Goal: Find specific page/section: Find specific page/section

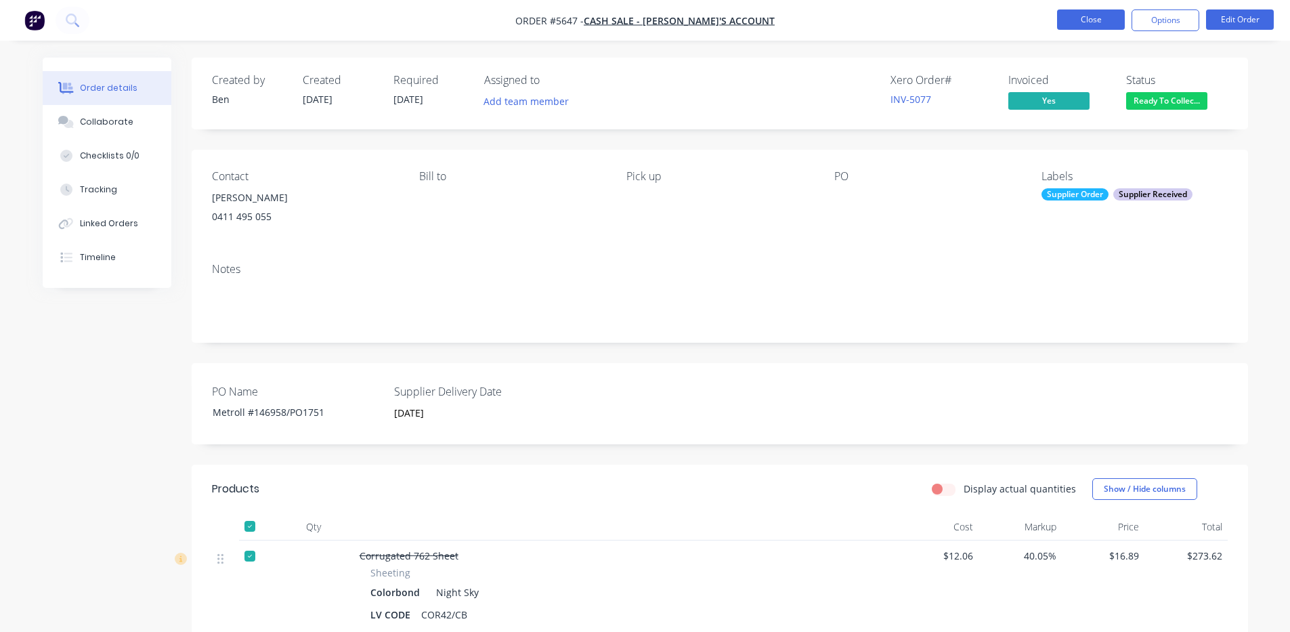
click at [1081, 14] on button "Close" at bounding box center [1091, 19] width 68 height 20
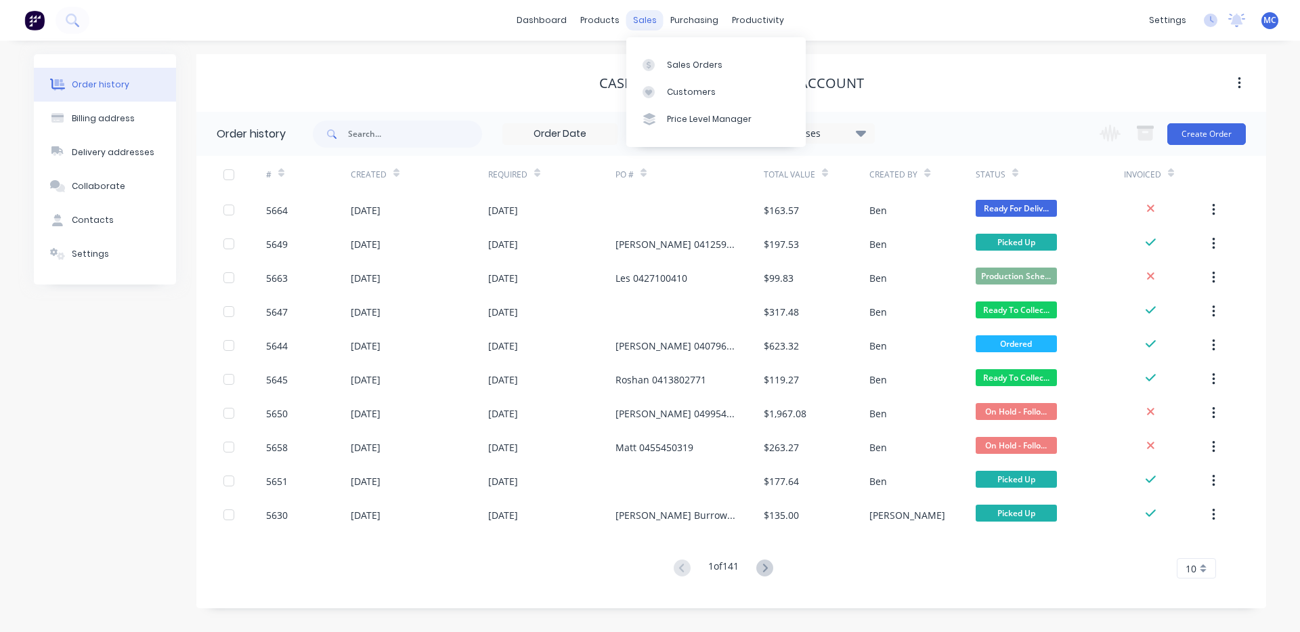
click at [646, 18] on div "sales" at bounding box center [644, 20] width 37 height 20
click at [686, 57] on link "Sales Orders" at bounding box center [715, 64] width 179 height 27
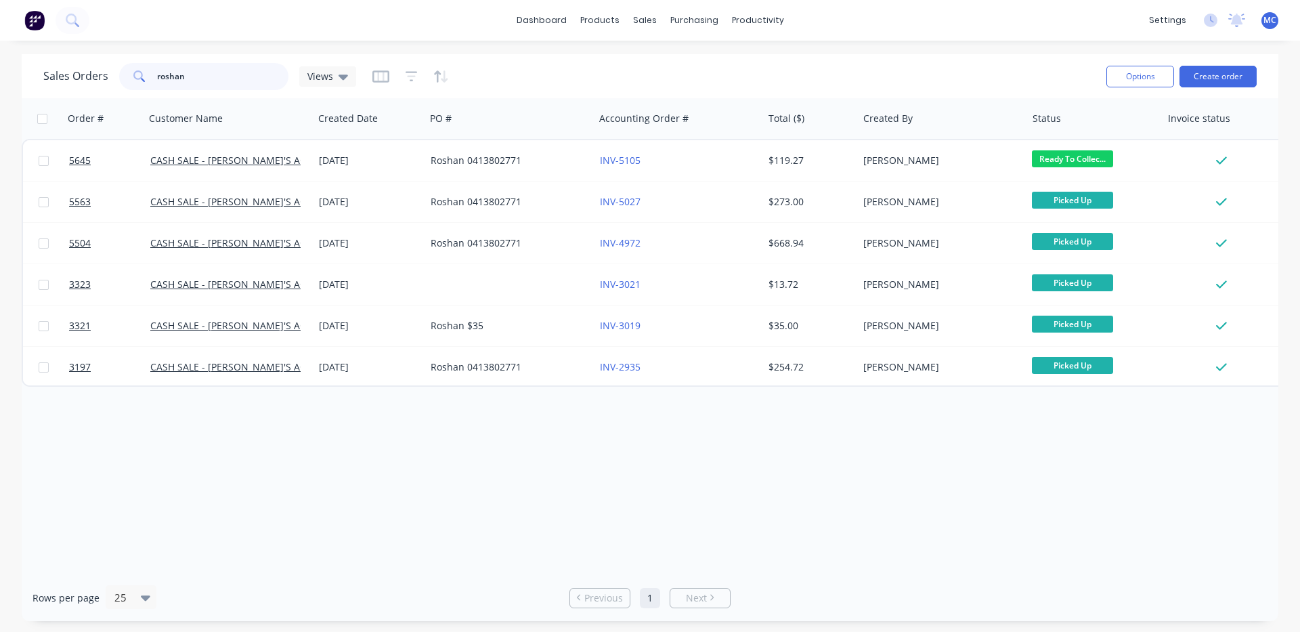
drag, startPoint x: 221, startPoint y: 70, endPoint x: 35, endPoint y: 67, distance: 185.6
click at [35, 67] on div "Sales Orders roshan Views Options Create order" at bounding box center [650, 76] width 1257 height 44
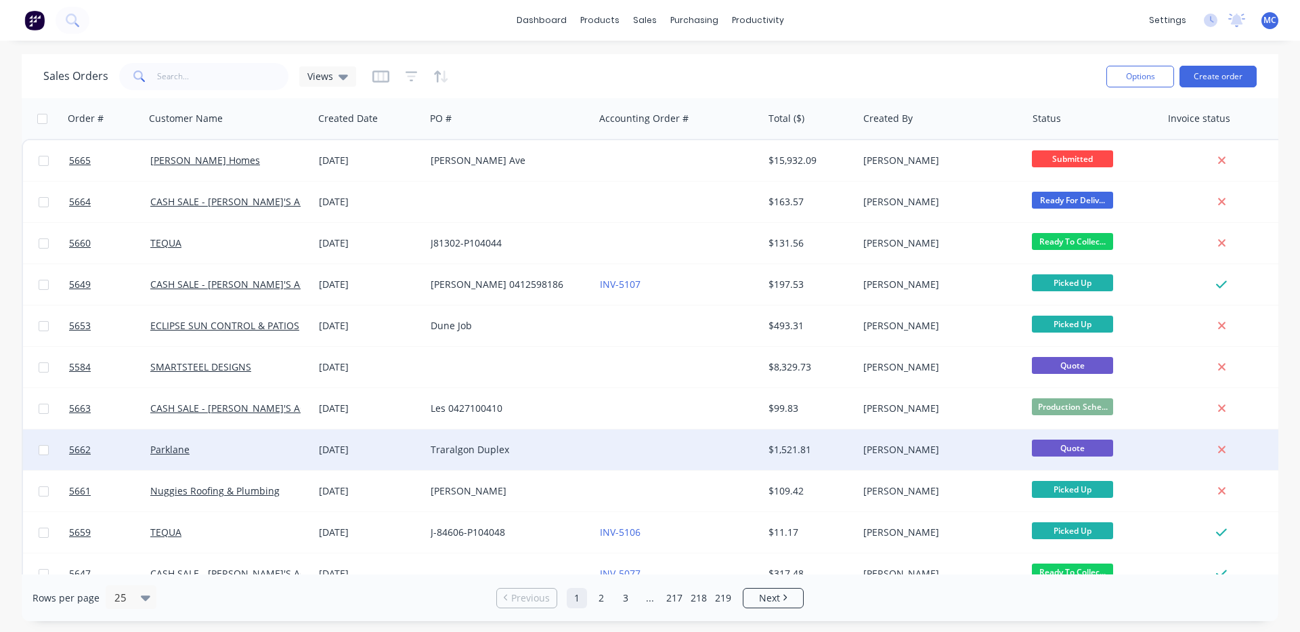
click at [217, 453] on div "Parklane" at bounding box center [225, 450] width 150 height 14
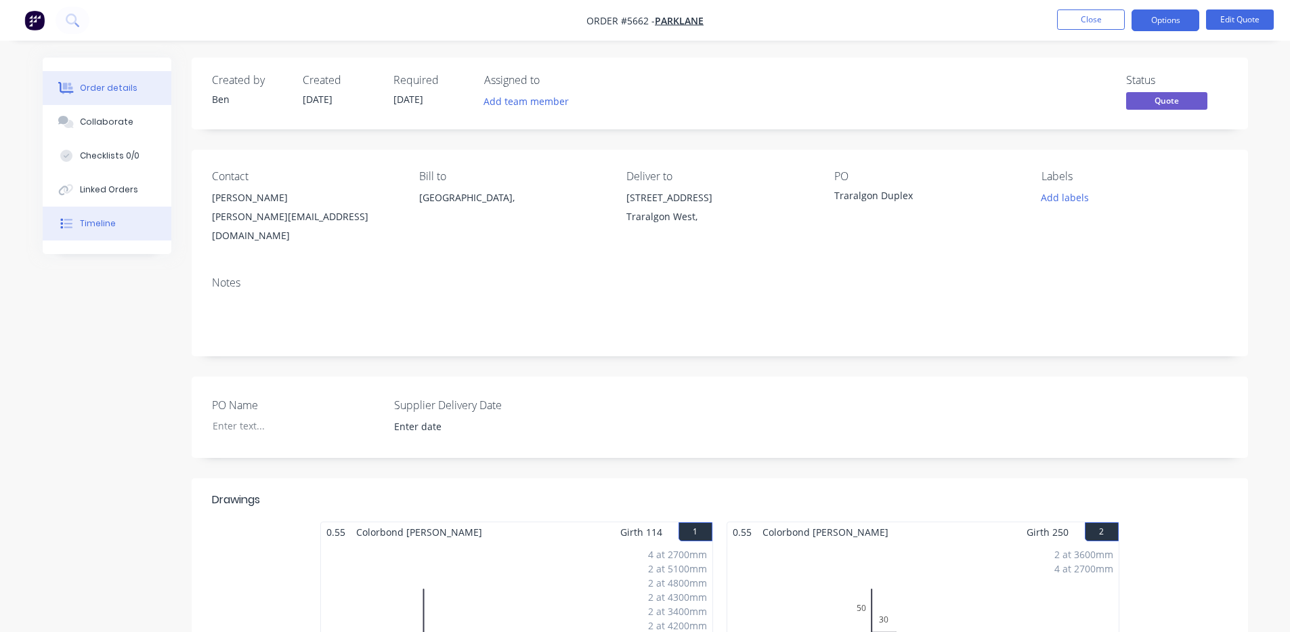
click at [72, 234] on button "Timeline" at bounding box center [107, 224] width 129 height 34
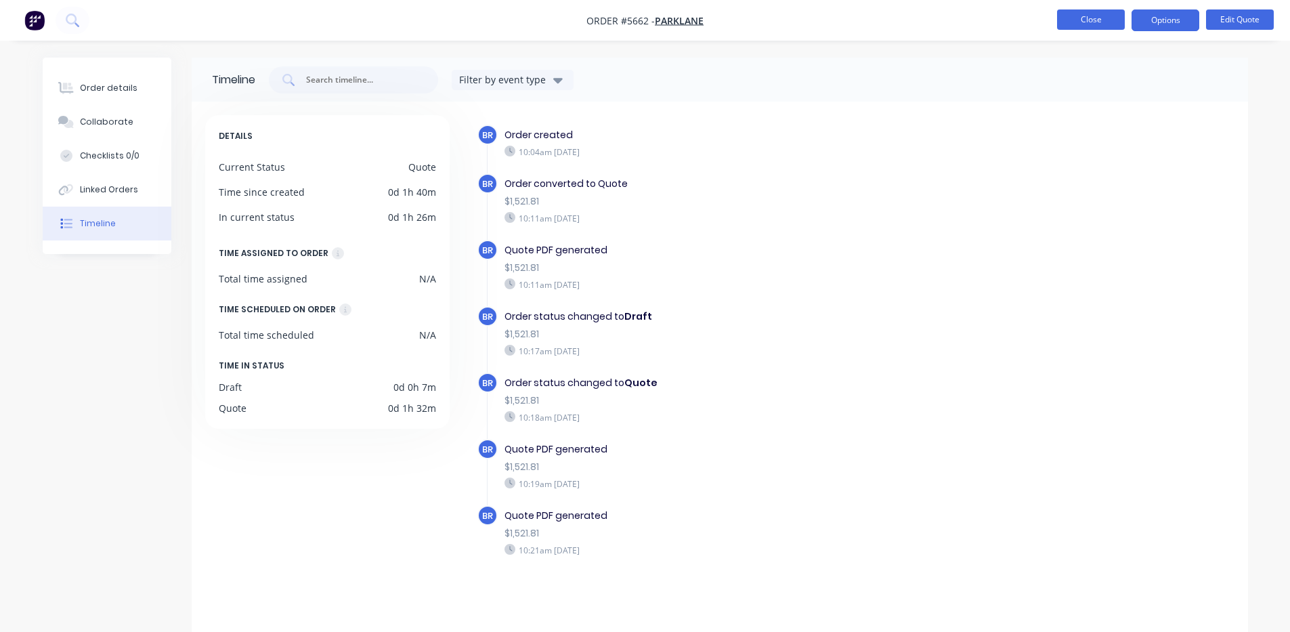
click at [1093, 20] on button "Close" at bounding box center [1091, 19] width 68 height 20
